Goal: Information Seeking & Learning: Learn about a topic

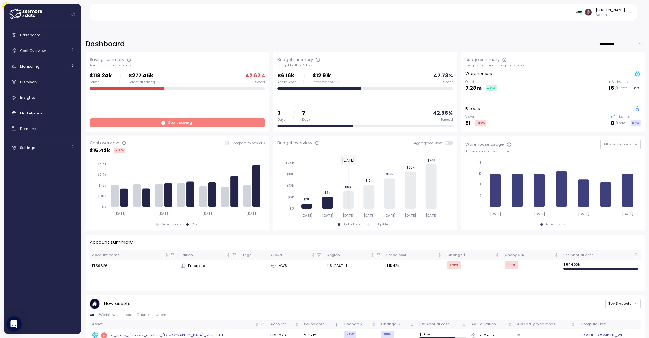
click at [179, 119] on span "Start saving" at bounding box center [180, 123] width 24 height 9
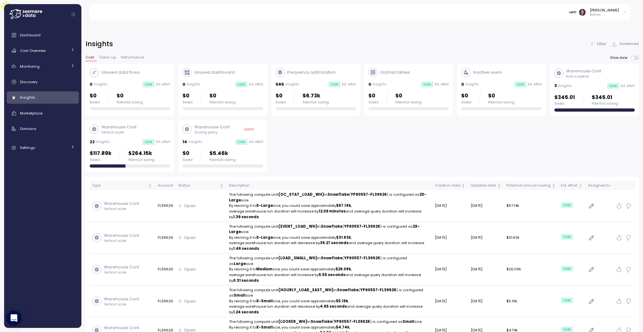
click at [131, 133] on div "Warehouse Conf. Vertical scale 22 Insights Low Est. effort $117.89k Saved $264.…" at bounding box center [130, 146] width 80 height 44
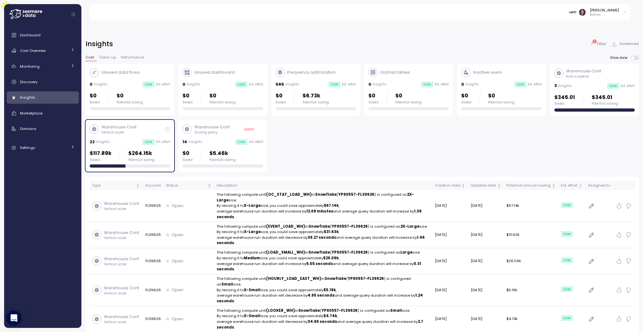
click at [598, 41] on p "Filter" at bounding box center [601, 44] width 9 height 6
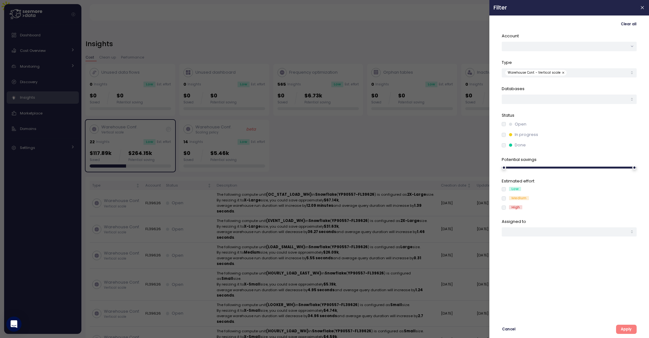
click at [625, 330] on span "Apply" at bounding box center [626, 330] width 11 height 9
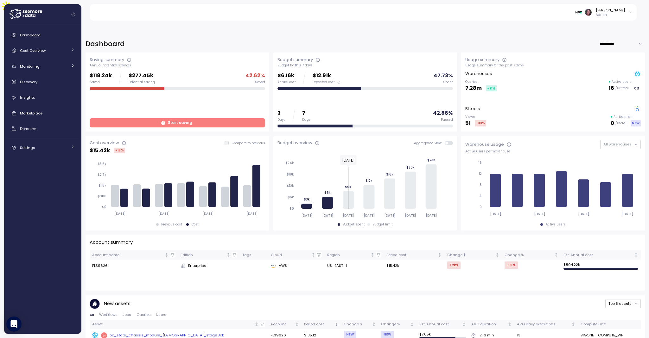
click at [117, 119] on span "Start saving" at bounding box center [176, 123] width 167 height 9
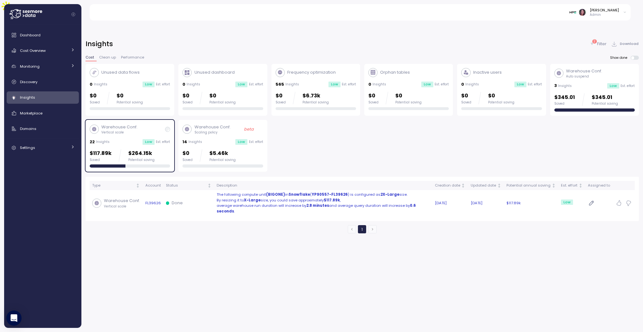
click at [254, 203] on p "average warehouse run duration will increase by 2.8 minutes and average query d…" at bounding box center [323, 208] width 213 height 11
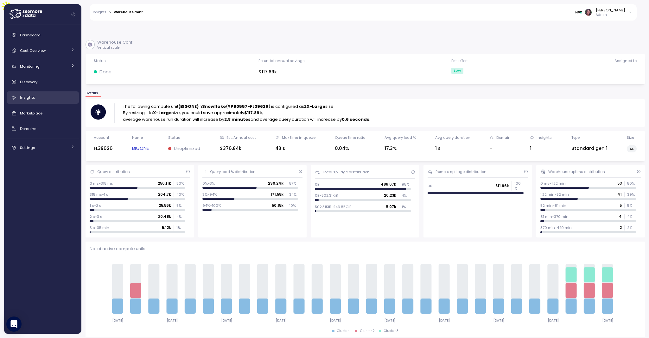
click at [26, 99] on span "Insights" at bounding box center [27, 97] width 15 height 5
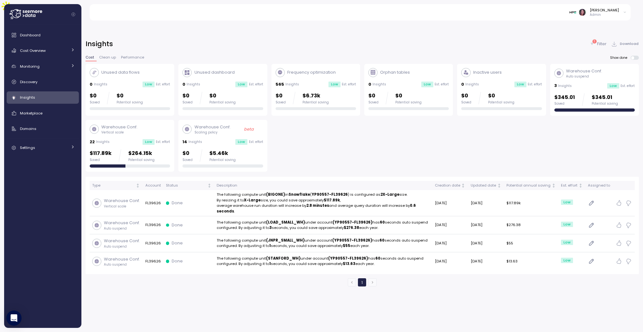
click at [593, 43] on icon at bounding box center [592, 44] width 3 height 2
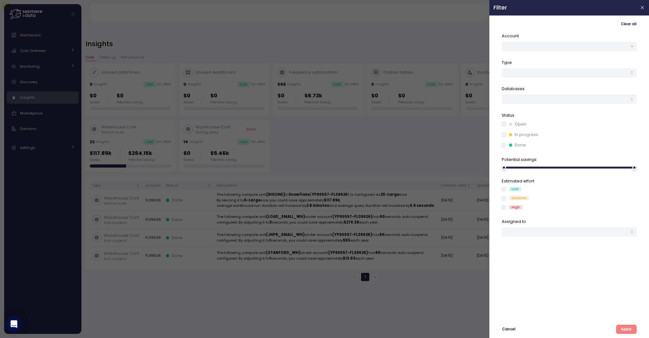
click at [626, 329] on span "Apply" at bounding box center [626, 330] width 11 height 9
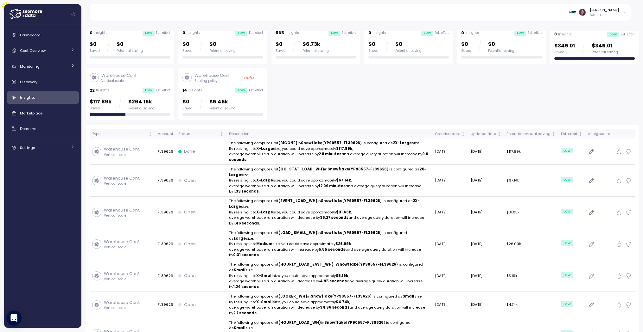
scroll to position [54, 0]
